Goal: Transaction & Acquisition: Book appointment/travel/reservation

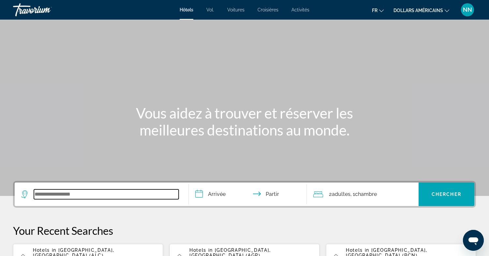
click at [49, 196] on input "Widget de recherche" at bounding box center [106, 194] width 145 height 10
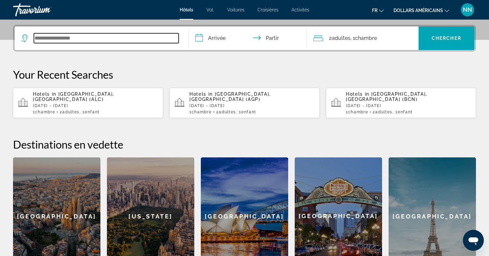
scroll to position [160, 0]
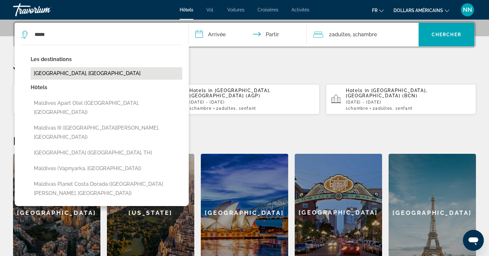
click at [63, 73] on button "[GEOGRAPHIC_DATA], [GEOGRAPHIC_DATA]" at bounding box center [107, 73] width 152 height 12
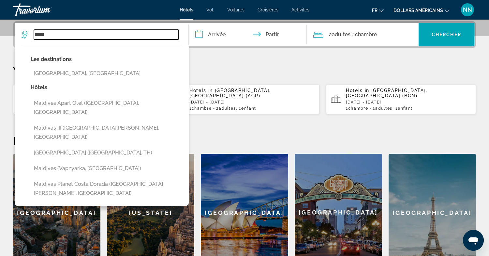
type input "**********"
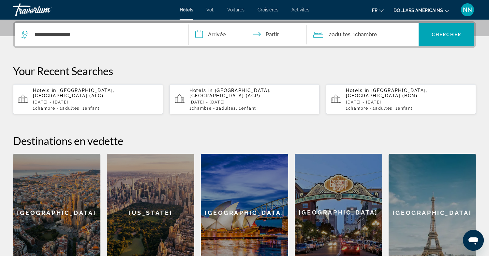
click at [220, 34] on input "**********" at bounding box center [249, 35] width 121 height 25
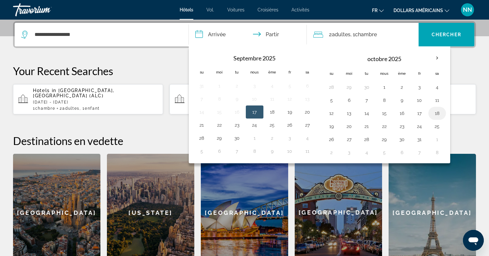
click at [437, 113] on button "18" at bounding box center [437, 113] width 10 height 9
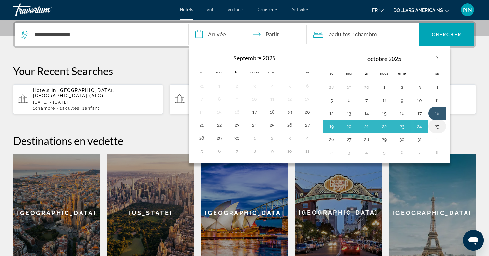
click at [438, 125] on button "25" at bounding box center [437, 126] width 10 height 9
type input "**********"
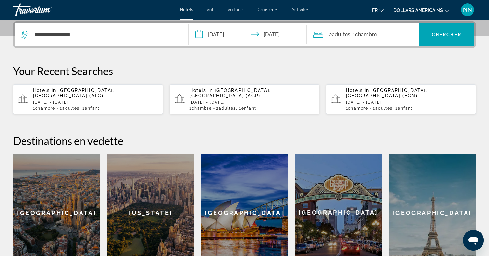
click at [344, 33] on font "adultes" at bounding box center [341, 34] width 19 height 6
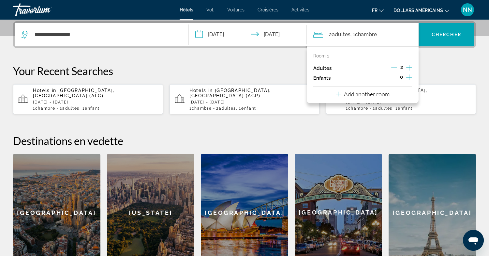
click at [409, 77] on icon "Increment children" at bounding box center [409, 77] width 6 height 6
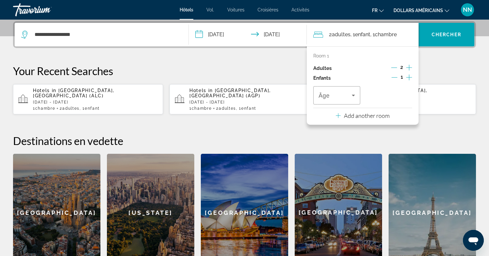
click at [409, 77] on icon "Increment children" at bounding box center [409, 77] width 6 height 6
click at [393, 77] on icon "Decrement children" at bounding box center [394, 77] width 6 height 6
click at [354, 95] on icon "Travelers: 2 adults, 1 child" at bounding box center [353, 96] width 3 height 2
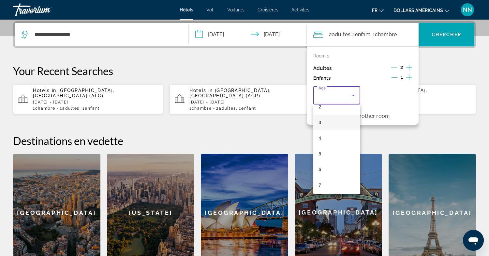
scroll to position [38, 0]
click at [325, 156] on mat-option "5" at bounding box center [336, 155] width 47 height 16
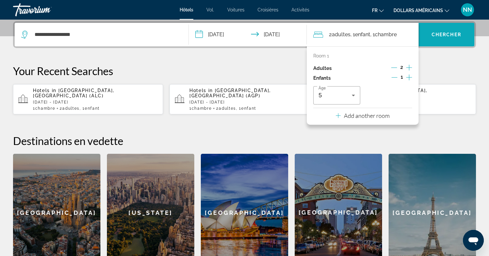
click at [441, 34] on font "Chercher" at bounding box center [447, 34] width 30 height 5
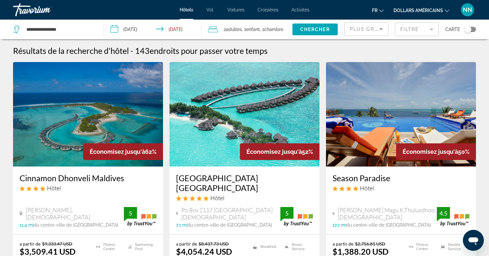
click at [449, 10] on icon "Changer de devise" at bounding box center [447, 10] width 5 height 3
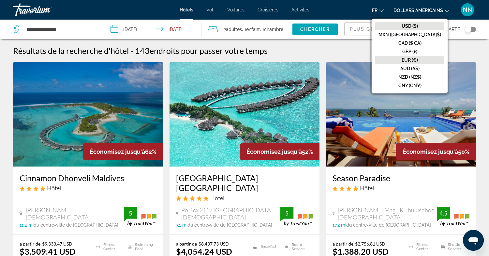
click at [418, 58] on font "EUR (€)" at bounding box center [410, 59] width 16 height 5
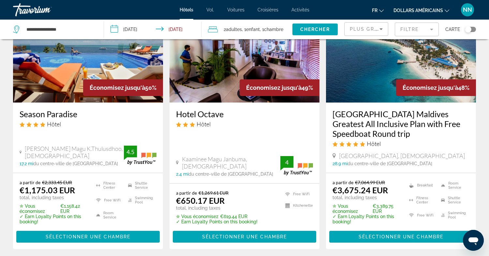
scroll to position [327, 0]
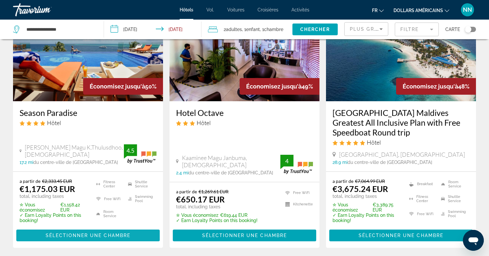
click at [91, 233] on span "Sélectionner une chambre" at bounding box center [88, 235] width 85 height 5
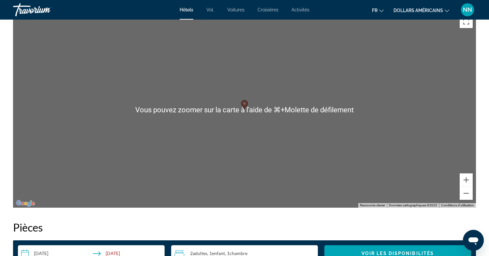
scroll to position [631, 0]
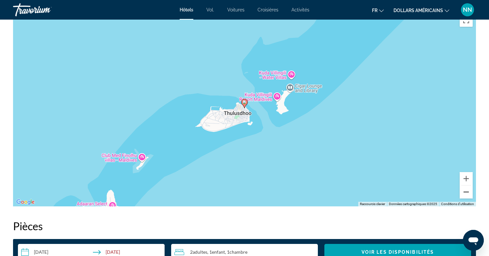
click at [463, 193] on button "Zoom arrière" at bounding box center [466, 191] width 13 height 13
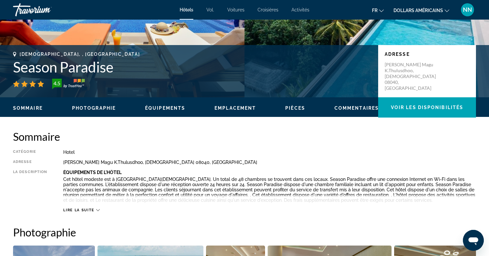
scroll to position [116, 0]
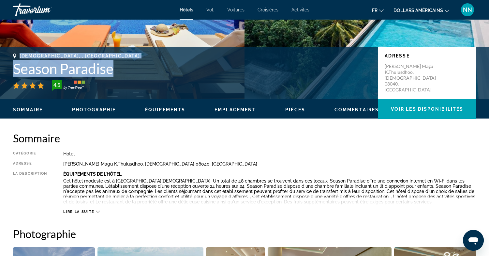
drag, startPoint x: 118, startPoint y: 67, endPoint x: 14, endPoint y: 48, distance: 105.8
click at [14, 47] on div "[DEMOGRAPHIC_DATA], , [GEOGRAPHIC_DATA] Season Paradise 4.5 Adresse Aria Thunde…" at bounding box center [244, 73] width 489 height 52
copy div "[DEMOGRAPHIC_DATA], , [GEOGRAPHIC_DATA] Season Paradise"
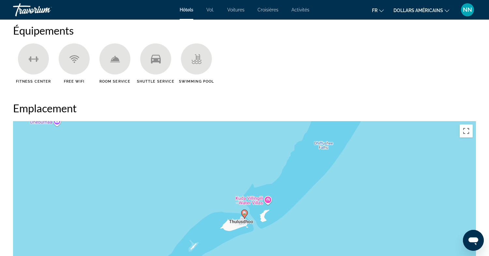
scroll to position [513, 0]
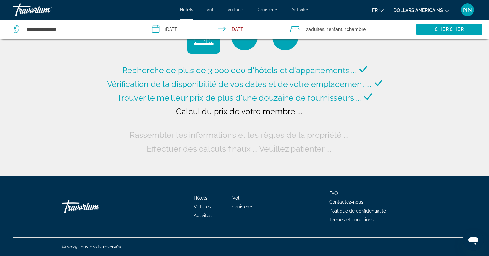
click at [171, 28] on input "**********" at bounding box center [216, 31] width 142 height 22
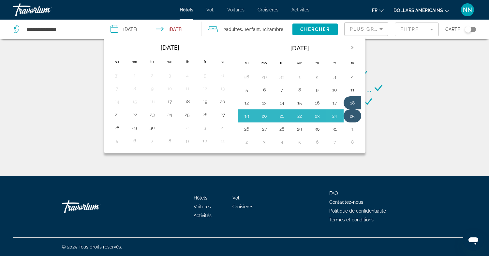
click at [354, 112] on button "25" at bounding box center [352, 115] width 10 height 9
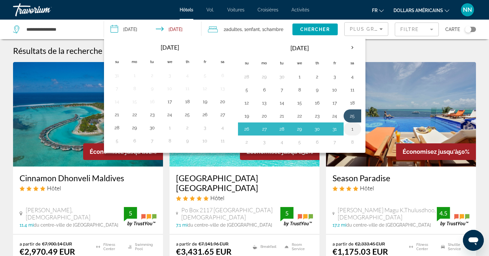
click at [353, 128] on button "1" at bounding box center [352, 128] width 10 height 9
type input "**********"
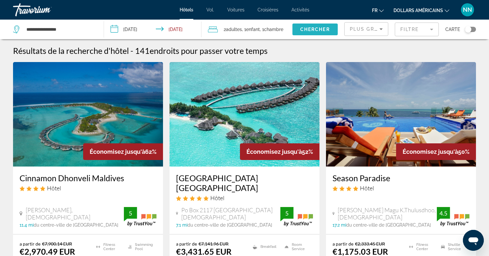
click at [317, 27] on span "Chercher" at bounding box center [315, 29] width 30 height 5
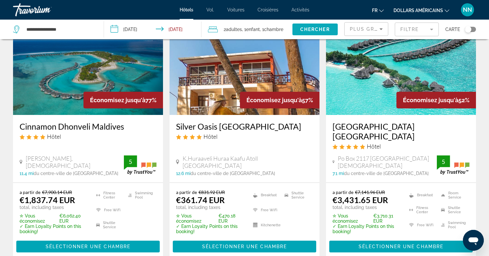
scroll to position [52, 0]
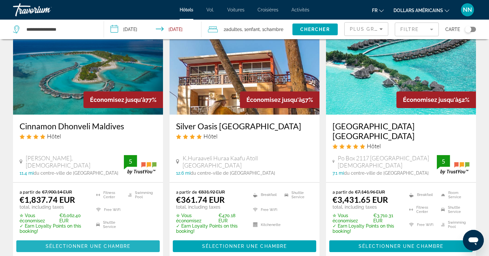
click at [88, 243] on span "Sélectionner une chambre" at bounding box center [88, 245] width 85 height 5
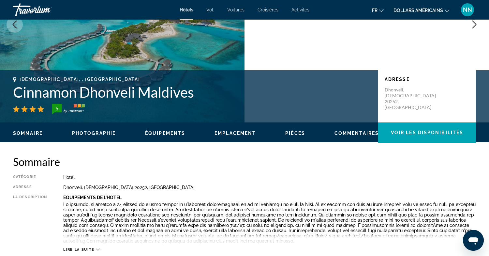
scroll to position [79, 0]
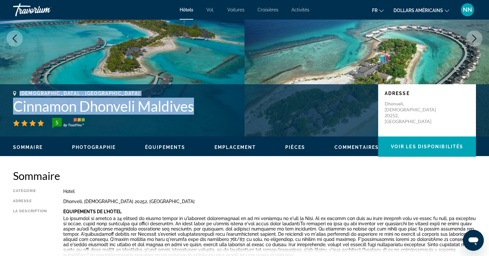
drag, startPoint x: 206, startPoint y: 107, endPoint x: 11, endPoint y: 94, distance: 195.8
click at [10, 93] on div "[DEMOGRAPHIC_DATA], , [GEOGRAPHIC_DATA] Cinnamon Dhonveli [GEOGRAPHIC_DATA] 5 A…" at bounding box center [244, 110] width 489 height 39
copy div "[DEMOGRAPHIC_DATA], , [GEOGRAPHIC_DATA] Cinnamon Dhonveli [GEOGRAPHIC_DATA]"
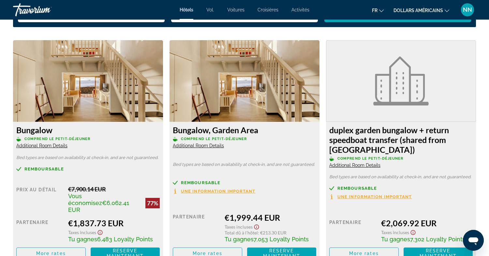
scroll to position [893, 0]
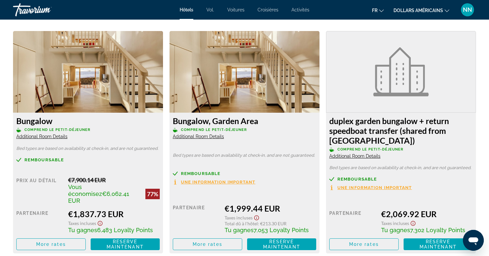
click at [38, 136] on span "Additional Room Details" at bounding box center [41, 136] width 51 height 5
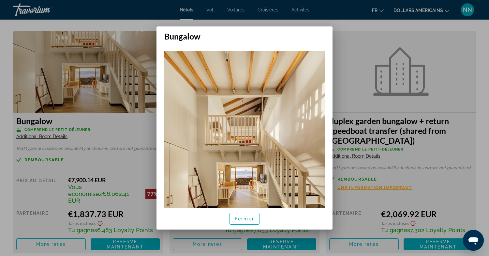
scroll to position [0, 0]
click at [252, 216] on font "Fermer" at bounding box center [245, 218] width 20 height 5
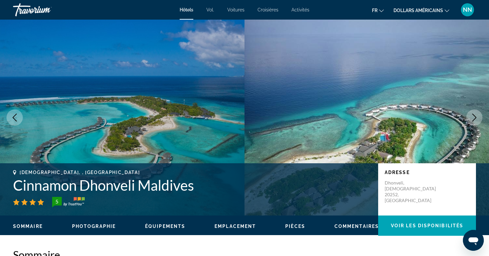
scroll to position [893, 0]
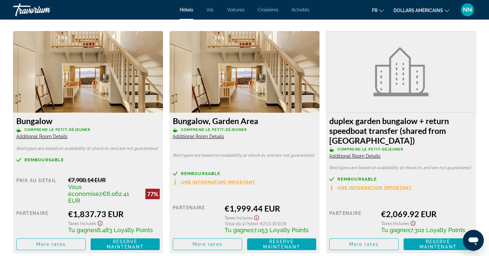
click at [211, 137] on span "Additional Room Details" at bounding box center [198, 136] width 51 height 5
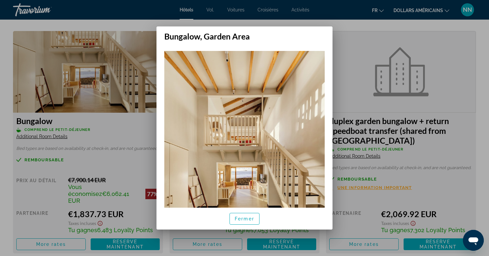
scroll to position [0, 0]
click at [246, 218] on font "Fermer" at bounding box center [245, 218] width 20 height 5
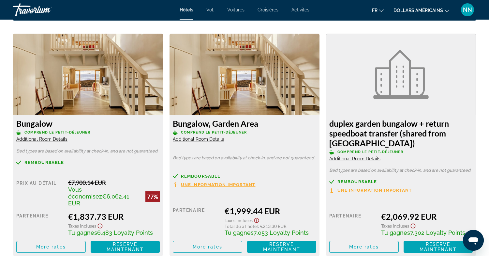
scroll to position [940, 0]
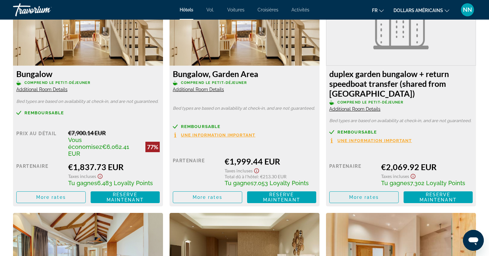
click at [368, 196] on span "More rates" at bounding box center [364, 196] width 30 height 5
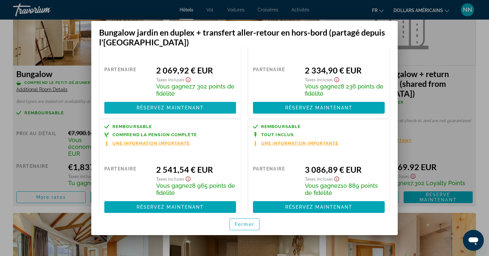
scroll to position [52, 0]
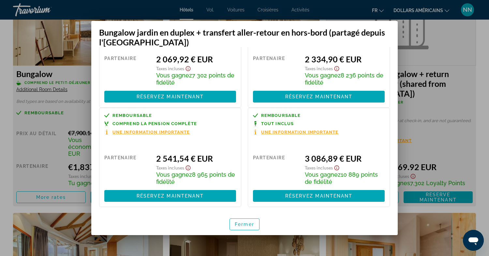
click at [73, 118] on div at bounding box center [244, 128] width 489 height 256
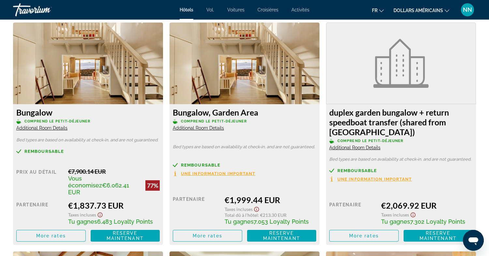
scroll to position [900, 0]
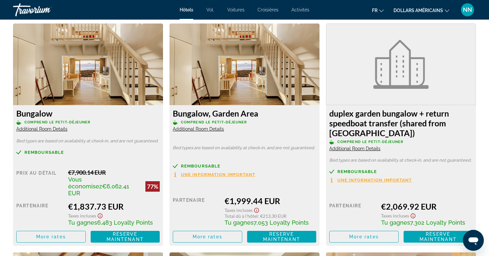
click at [354, 147] on span "Additional Room Details" at bounding box center [354, 148] width 51 height 5
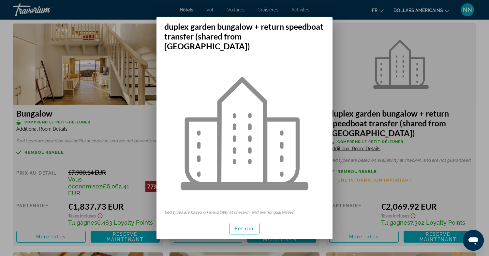
scroll to position [0, 0]
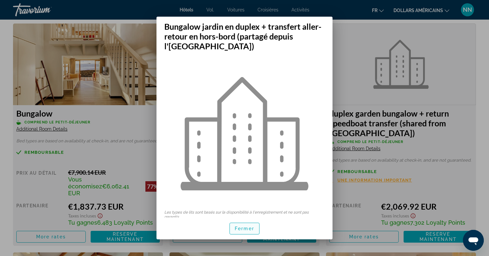
click at [243, 226] on font "Fermer" at bounding box center [245, 228] width 20 height 5
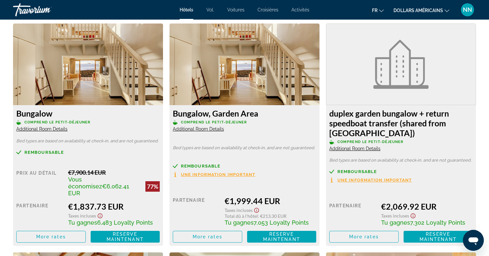
scroll to position [900, 0]
click at [376, 237] on span "More rates" at bounding box center [364, 236] width 30 height 5
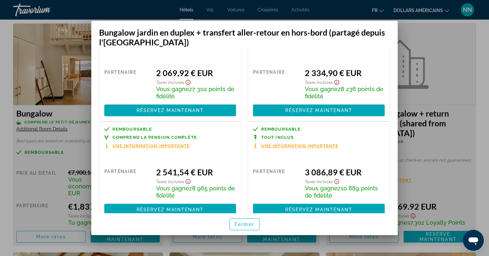
scroll to position [52, 0]
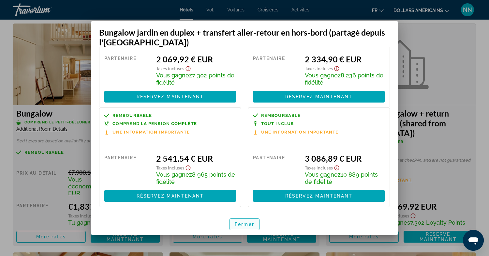
click at [246, 225] on font "Fermer" at bounding box center [245, 224] width 20 height 5
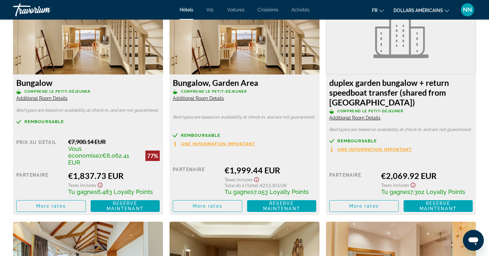
scroll to position [937, 0]
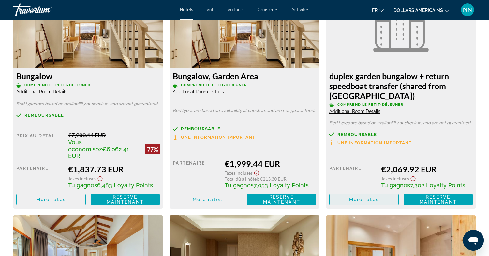
click at [391, 202] on span "Contenu principal" at bounding box center [364, 199] width 69 height 16
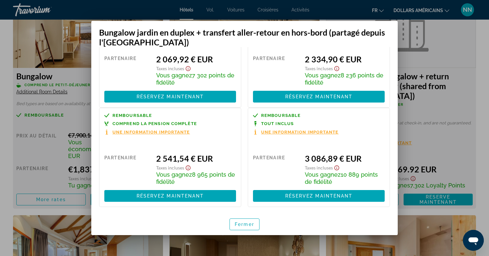
scroll to position [51, 0]
